Goal: Use online tool/utility: Utilize a website feature to perform a specific function

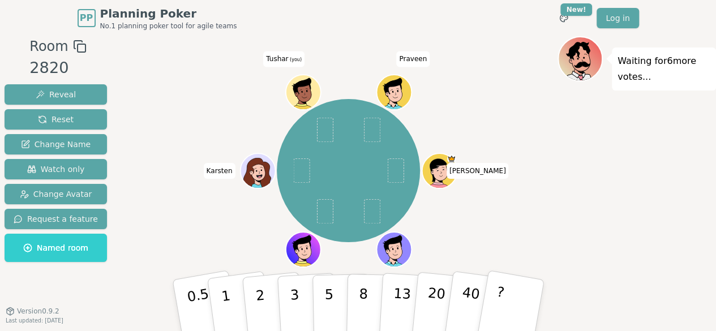
scroll to position [16, 0]
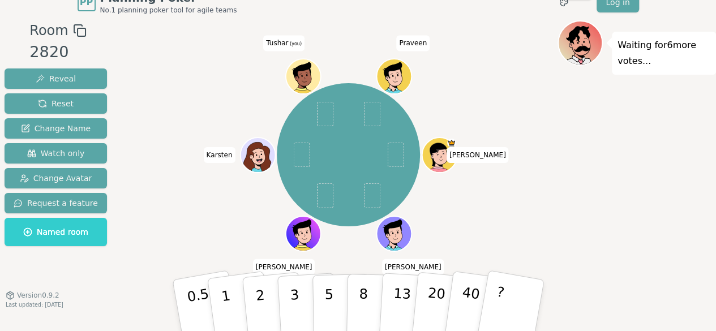
click at [225, 156] on span "Karsten" at bounding box center [220, 155] width 32 height 16
click at [73, 176] on span "Change Avatar" at bounding box center [56, 178] width 72 height 11
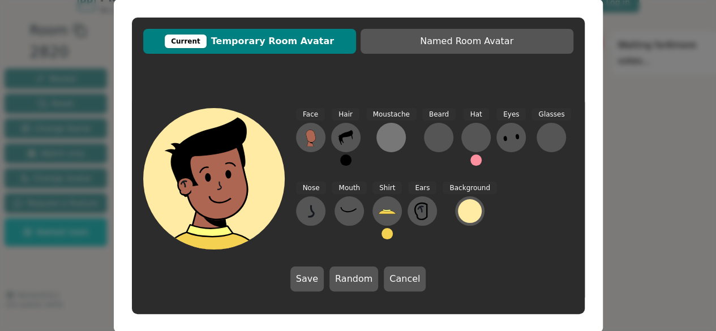
click at [398, 140] on button at bounding box center [390, 137] width 29 height 29
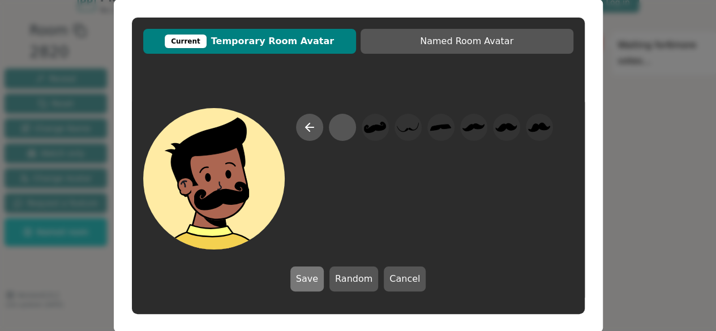
click at [322, 277] on button "Save" at bounding box center [306, 278] width 33 height 25
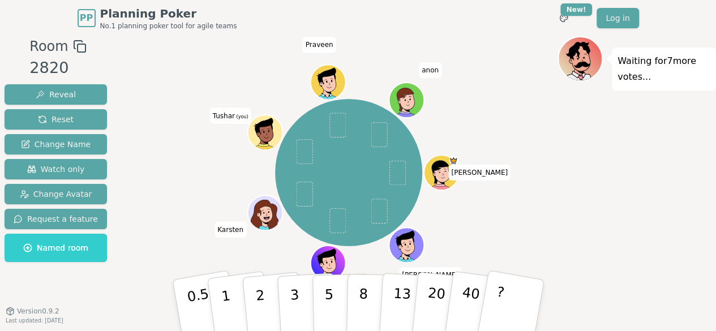
scroll to position [0, 0]
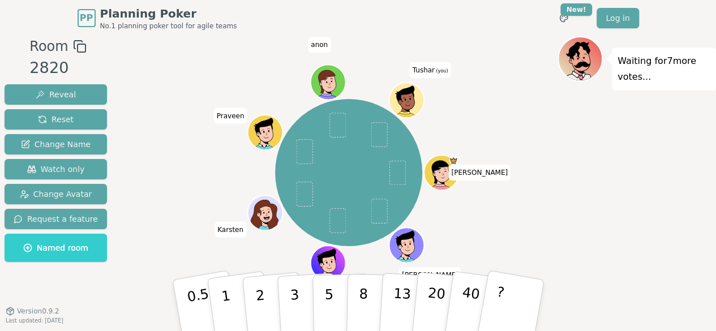
scroll to position [7, 0]
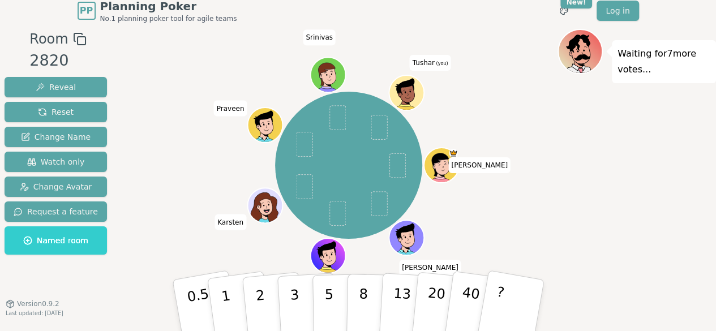
click at [411, 92] on icon at bounding box center [407, 91] width 34 height 3
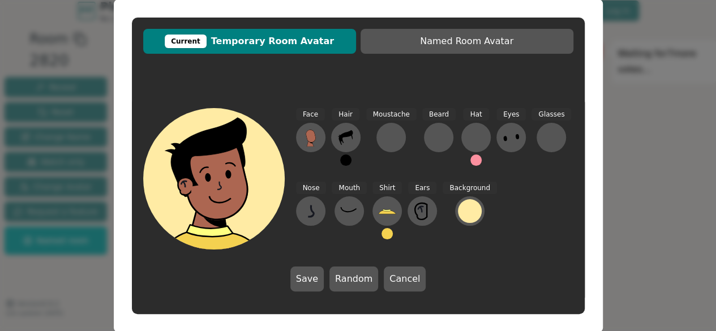
click at [314, 39] on span "Current Temporary Room Avatar" at bounding box center [249, 42] width 201 height 14
click at [399, 140] on button at bounding box center [390, 137] width 29 height 29
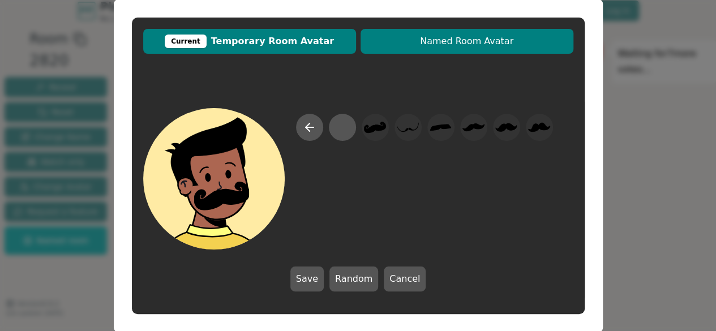
click at [463, 48] on span "Named Room Avatar" at bounding box center [466, 42] width 201 height 14
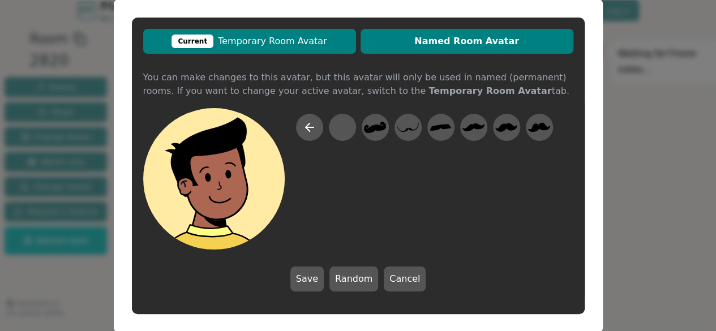
click at [336, 38] on span "Current Temporary Room Avatar" at bounding box center [249, 42] width 201 height 14
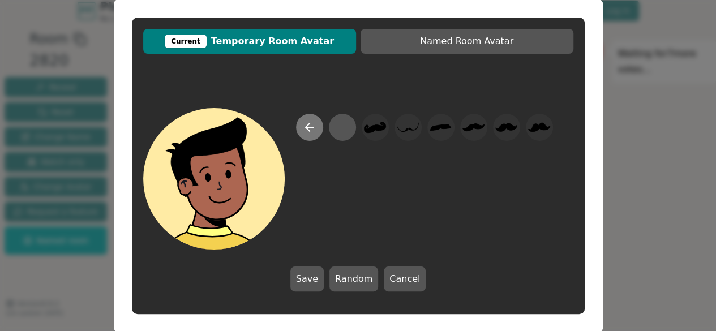
click at [313, 125] on icon at bounding box center [310, 127] width 14 height 14
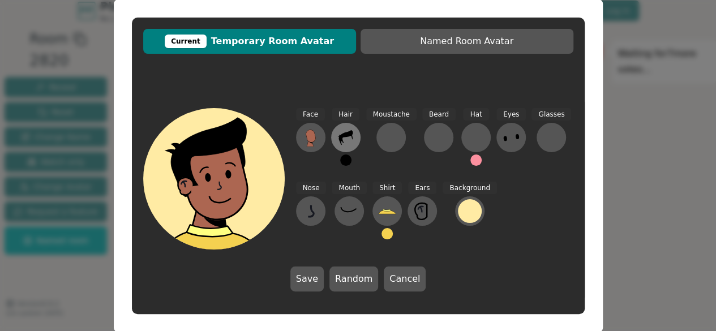
click at [353, 146] on icon at bounding box center [346, 137] width 18 height 18
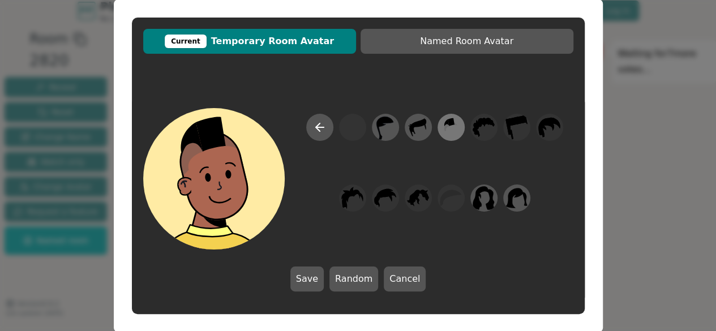
click at [450, 127] on icon at bounding box center [450, 126] width 22 height 25
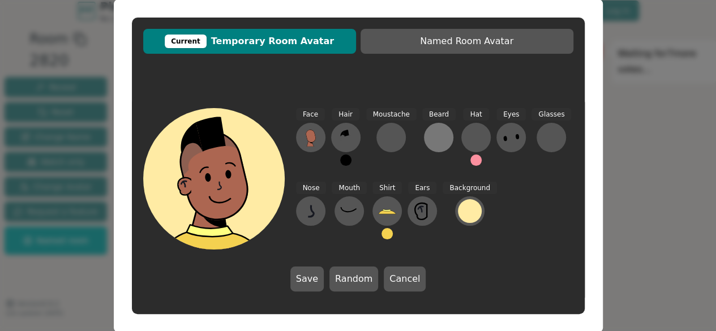
click at [437, 143] on div at bounding box center [438, 137] width 18 height 18
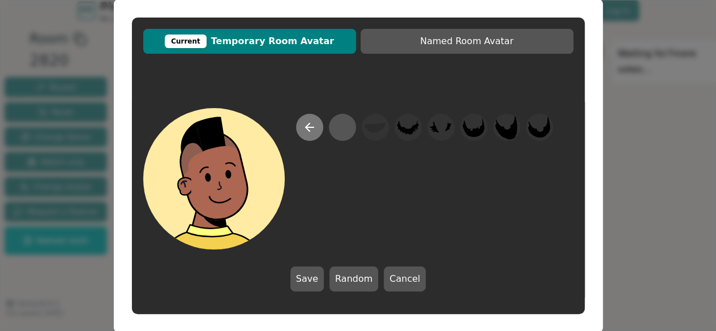
drag, startPoint x: 325, startPoint y: 131, endPoint x: 312, endPoint y: 130, distance: 12.5
click at [312, 130] on div at bounding box center [424, 182] width 257 height 136
click at [312, 130] on icon at bounding box center [310, 127] width 14 height 14
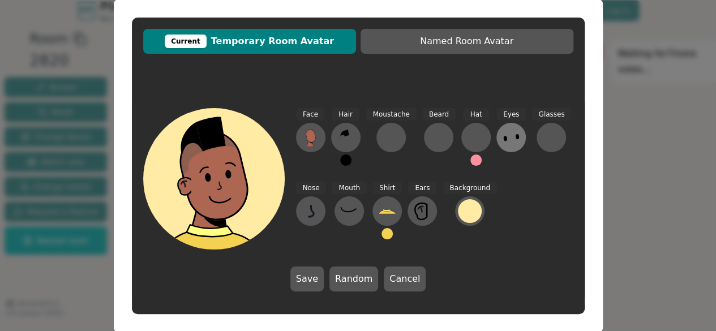
click at [515, 139] on ellipse at bounding box center [517, 137] width 4 height 6
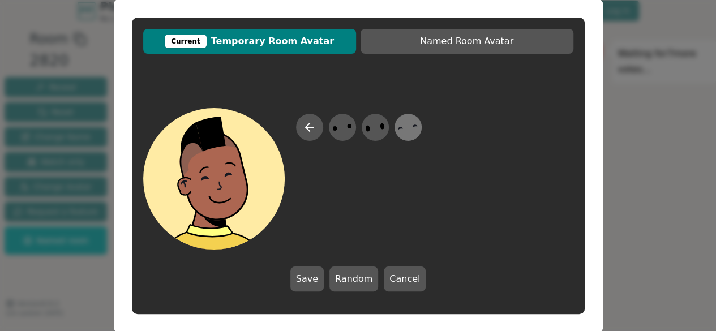
click at [411, 125] on icon at bounding box center [407, 126] width 22 height 25
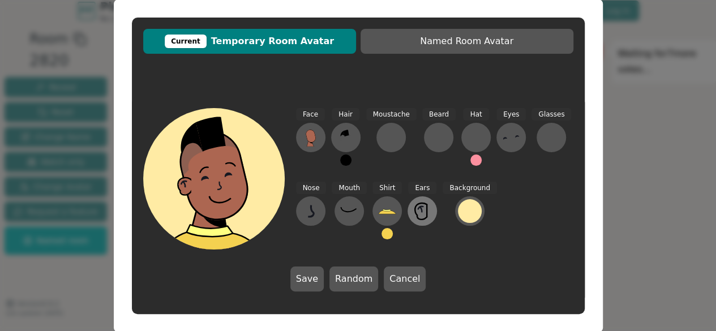
click at [426, 212] on icon at bounding box center [422, 211] width 18 height 18
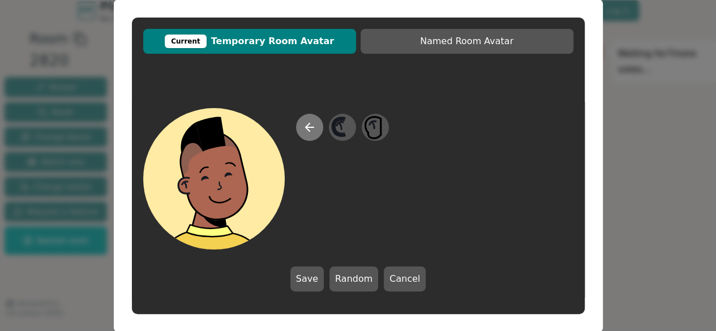
click at [318, 131] on button at bounding box center [309, 127] width 27 height 27
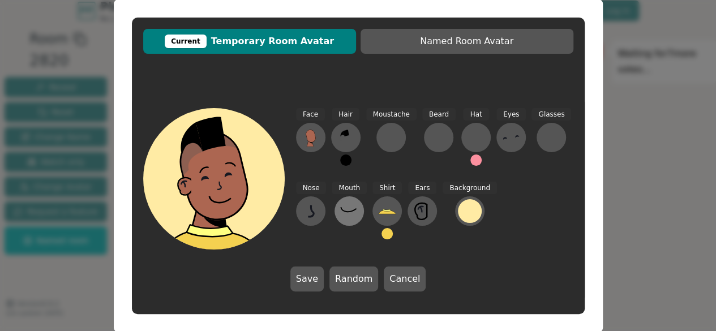
click at [359, 208] on button at bounding box center [348, 210] width 29 height 29
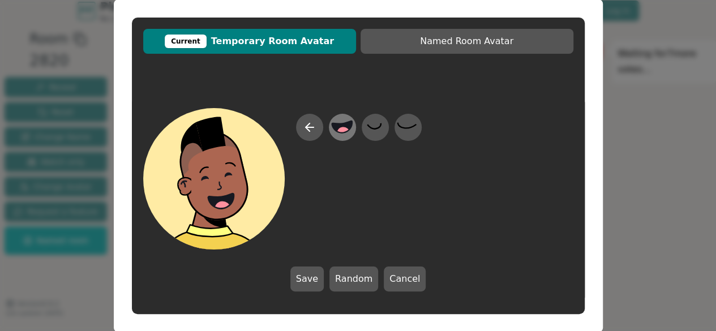
click at [345, 128] on circle at bounding box center [343, 133] width 15 height 15
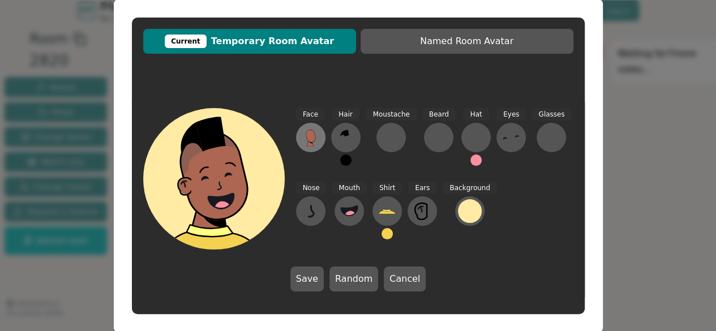
click at [317, 137] on icon at bounding box center [310, 137] width 18 height 18
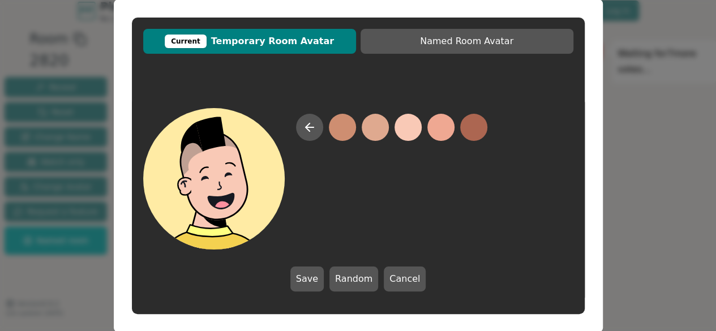
click at [413, 124] on button at bounding box center [407, 127] width 27 height 27
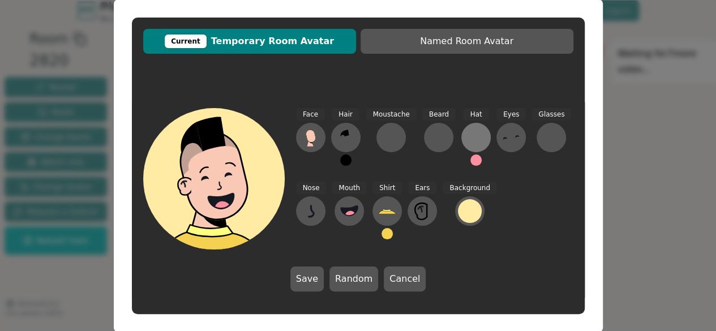
click at [471, 135] on div at bounding box center [476, 137] width 18 height 18
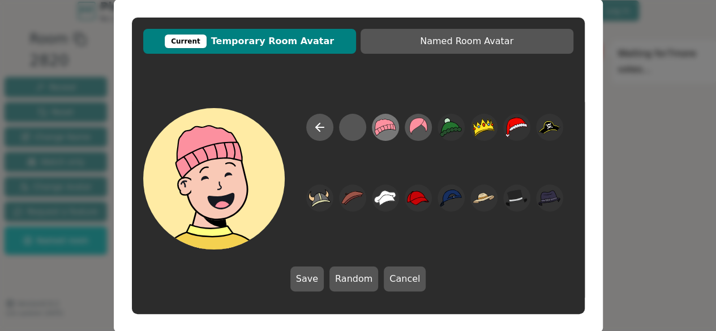
click at [393, 124] on icon at bounding box center [384, 126] width 21 height 17
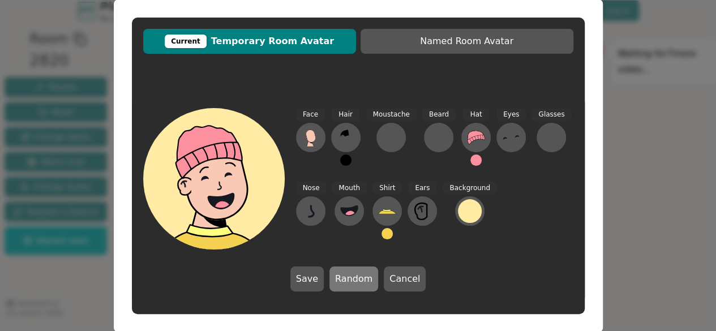
click at [355, 266] on button "Random" at bounding box center [353, 278] width 49 height 25
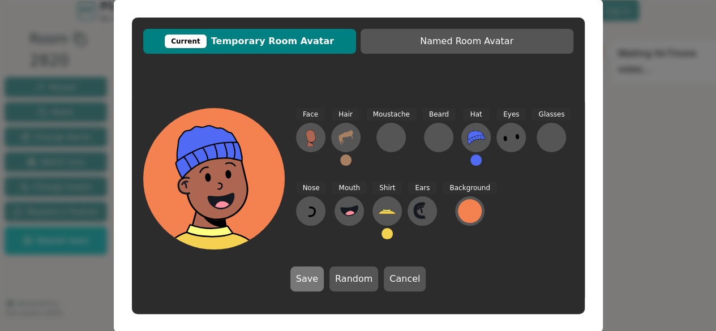
click at [318, 273] on button "Save" at bounding box center [306, 278] width 33 height 25
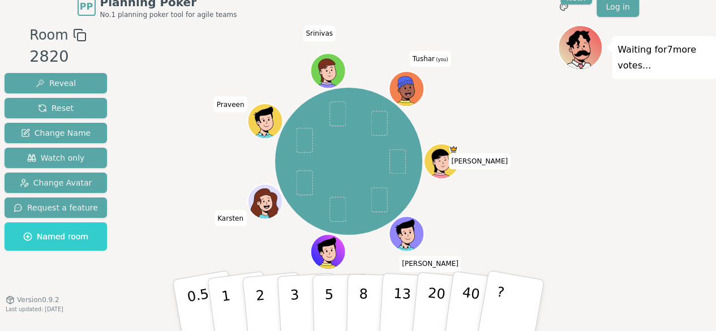
scroll to position [6, 0]
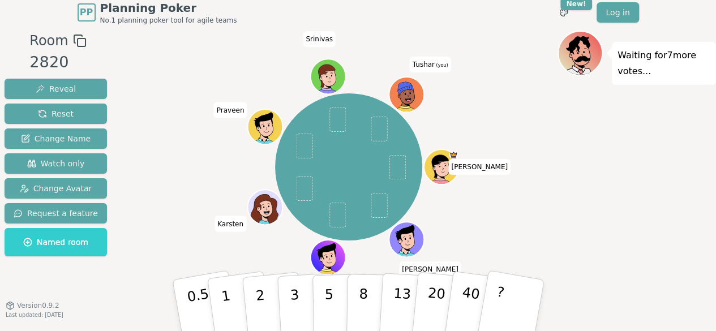
click at [557, 129] on div "Waiting for 7 more votes..." at bounding box center [636, 186] width 158 height 311
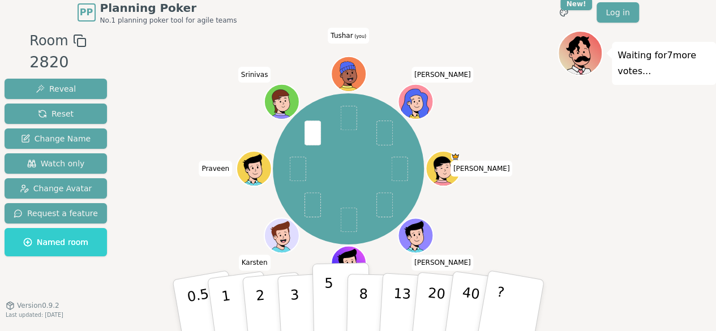
click at [316, 304] on button "5" at bounding box center [341, 305] width 58 height 86
click at [523, 211] on div "Sheila Arvind Andrew Karsten Praveen Srinivas Tushar (you) Deepan" at bounding box center [348, 169] width 418 height 236
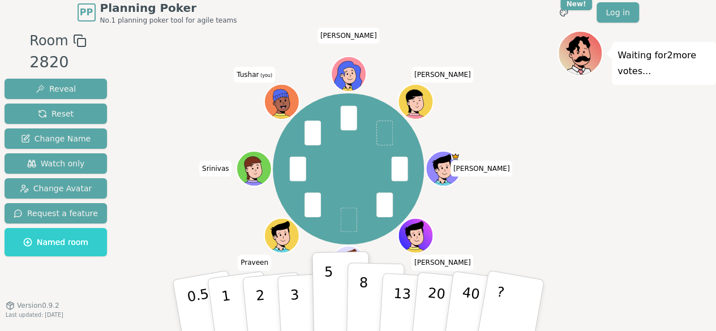
click at [378, 311] on button "8" at bounding box center [375, 305] width 58 height 86
click at [365, 307] on button "8" at bounding box center [375, 305] width 58 height 86
click at [554, 213] on div "Arvind Andrew Karsten Praveen Srinivas Tushar (you) Deepan Sheila" at bounding box center [348, 169] width 418 height 236
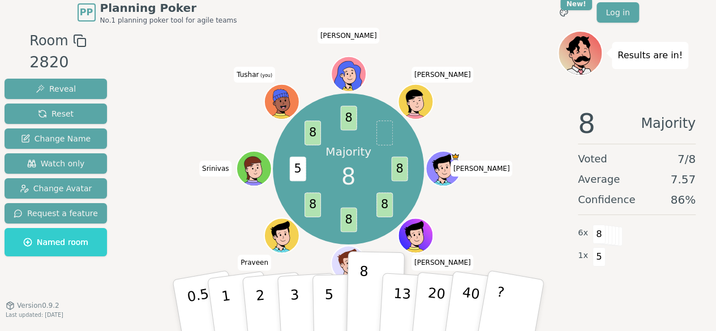
click at [489, 227] on div "Majority 8 8 8 8 8 5 8 8 Arvind Andrew Karsten Praveen Srinivas Tushar (you) De…" at bounding box center [348, 169] width 418 height 236
